Goal: Task Accomplishment & Management: Complete application form

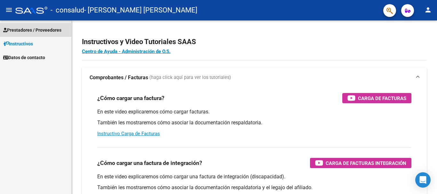
click at [28, 31] on span "Prestadores / Proveedores" at bounding box center [32, 30] width 58 height 7
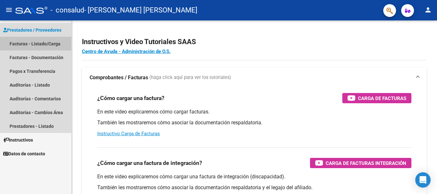
click at [28, 44] on link "Facturas - Listado/Carga" at bounding box center [35, 44] width 71 height 14
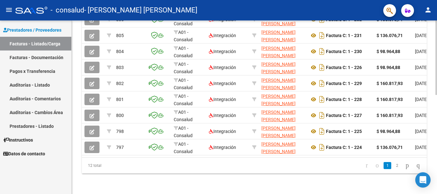
scroll to position [232, 0]
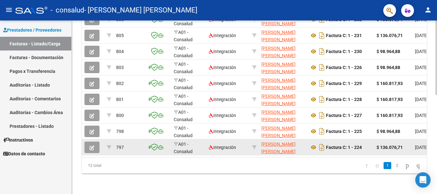
click at [92, 149] on datatable-body-cell at bounding box center [93, 148] width 22 height 16
click at [92, 146] on icon "button" at bounding box center [92, 148] width 5 height 5
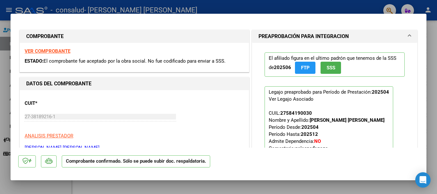
click at [430, 18] on div at bounding box center [218, 97] width 437 height 194
type input "$ 0,00"
